Goal: Check status: Check status

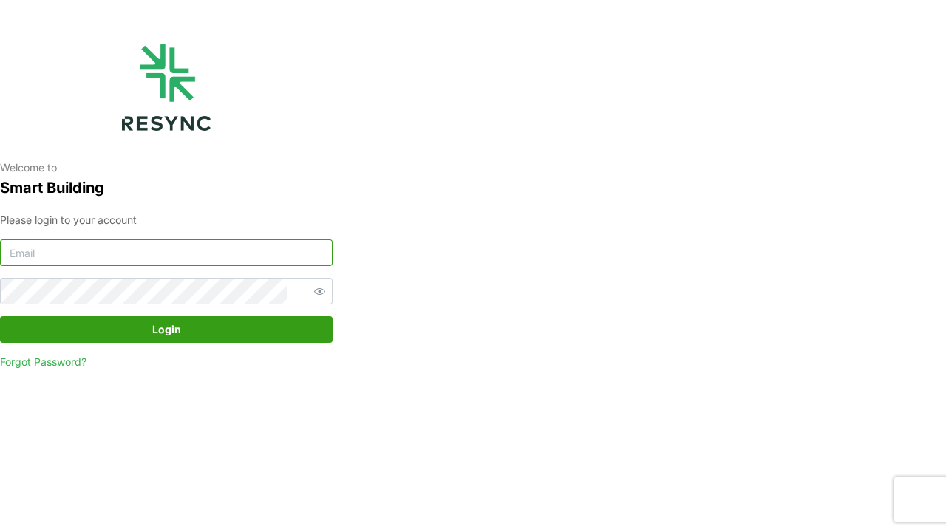
click at [290, 256] on input at bounding box center [166, 252] width 333 height 27
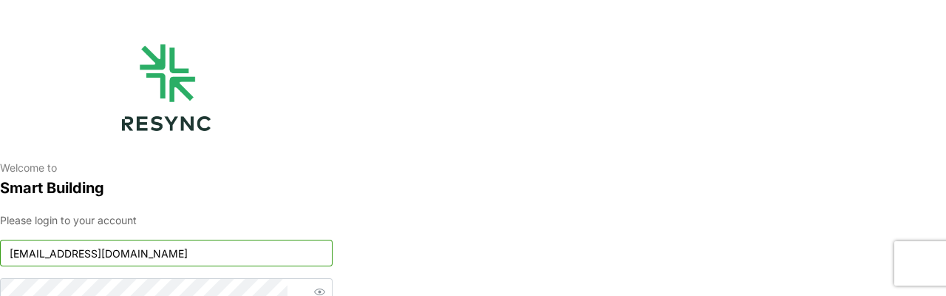
type input "[EMAIL_ADDRESS][DOMAIN_NAME]"
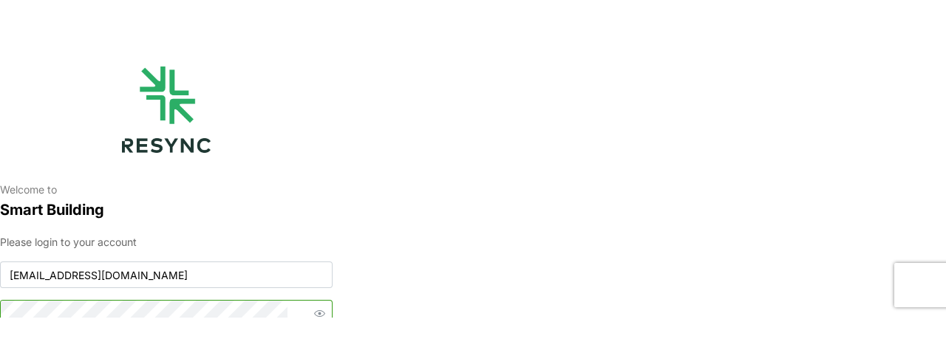
scroll to position [8, 0]
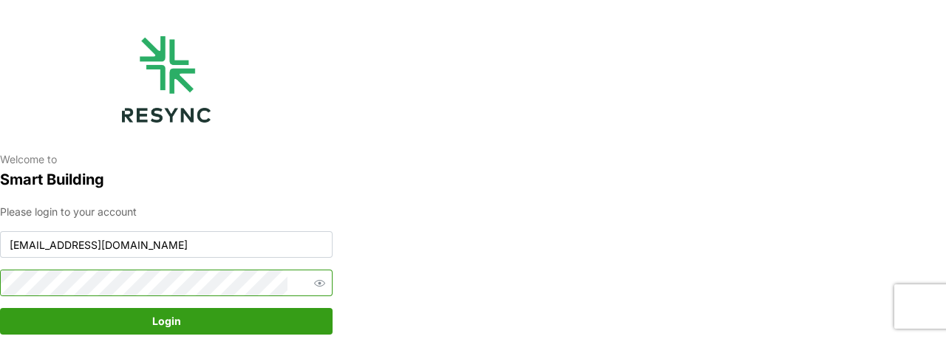
click at [0, 308] on button "Login" at bounding box center [166, 321] width 333 height 27
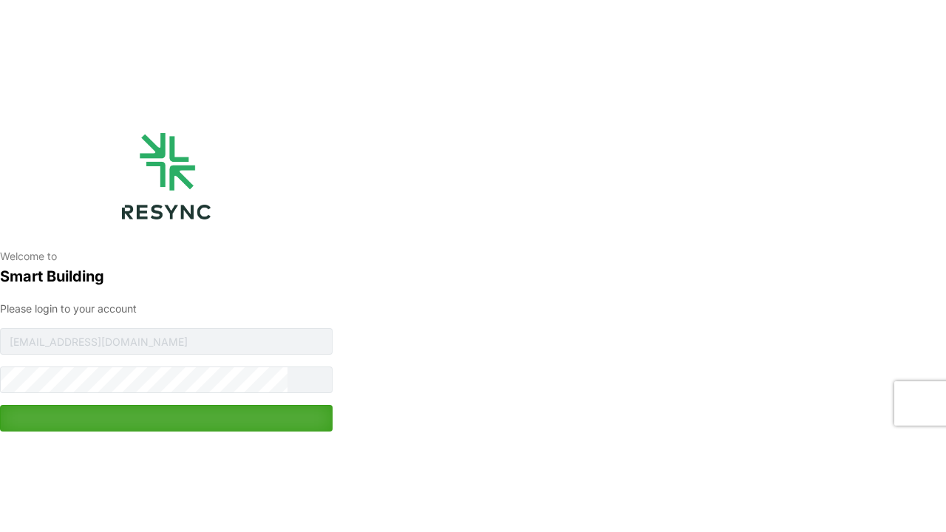
scroll to position [0, 0]
